Goal: Navigation & Orientation: Understand site structure

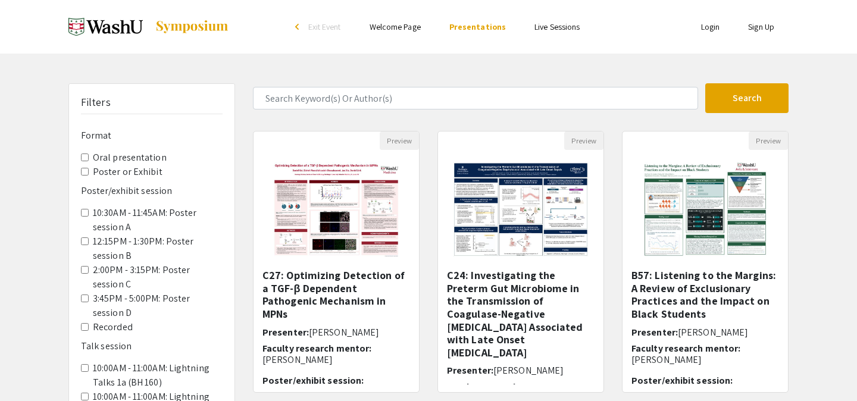
click at [556, 23] on link "Live Sessions" at bounding box center [556, 26] width 45 height 11
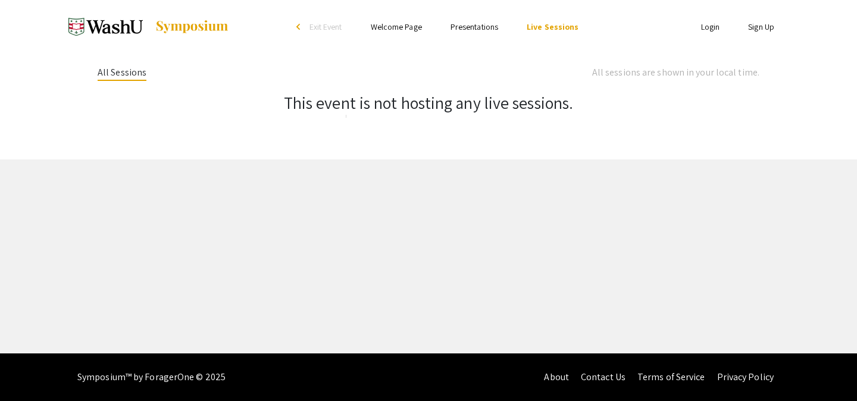
click at [482, 27] on link "Presentations" at bounding box center [474, 26] width 48 height 11
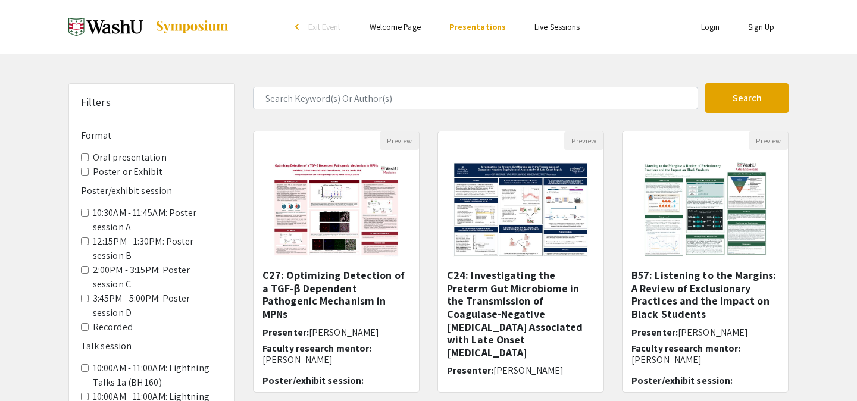
click at [183, 26] on img at bounding box center [192, 27] width 74 height 14
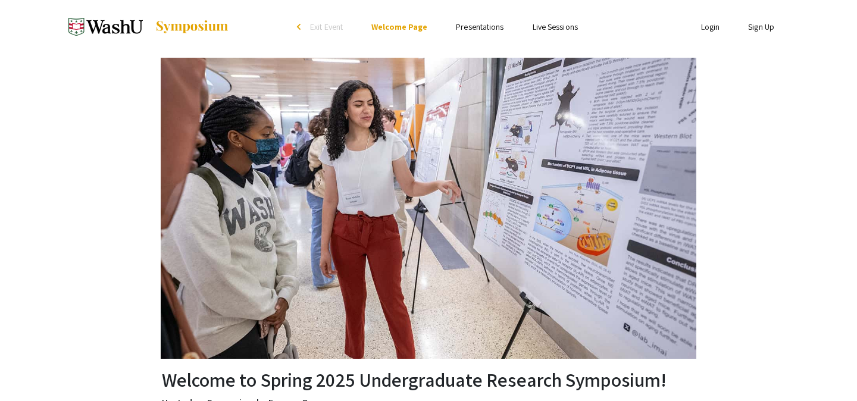
click at [98, 26] on img at bounding box center [105, 27] width 74 height 30
